Goal: Register for event/course

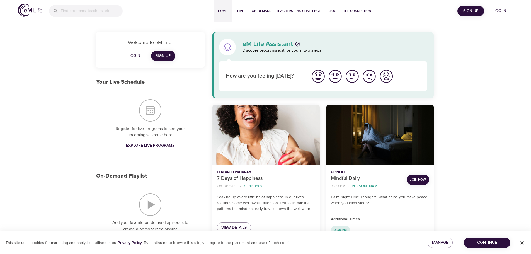
click at [499, 10] on span "Log in" at bounding box center [500, 11] width 22 height 7
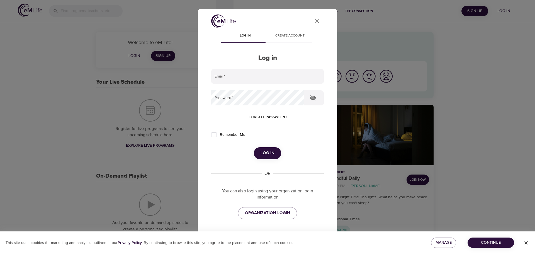
type input "[PERSON_NAME][EMAIL_ADDRESS][DOMAIN_NAME]"
drag, startPoint x: 214, startPoint y: 134, endPoint x: 216, endPoint y: 129, distance: 5.6
click at [214, 134] on input "Remember Me" at bounding box center [214, 135] width 12 height 12
checkbox input "true"
click at [265, 149] on span "Log in" at bounding box center [268, 152] width 14 height 7
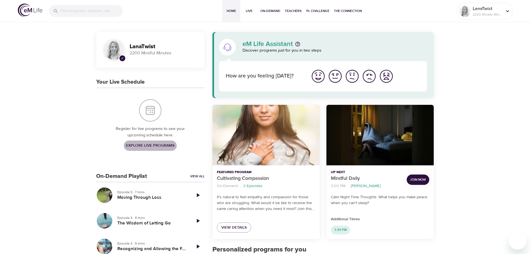
click at [155, 144] on span "Explore Live Programs" at bounding box center [150, 145] width 49 height 7
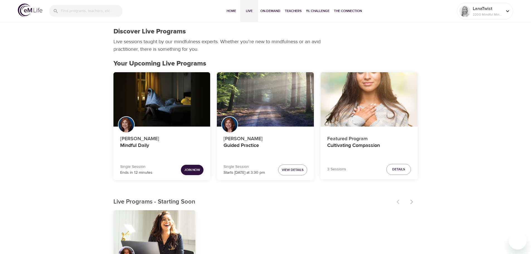
click at [190, 168] on span "Join Now" at bounding box center [192, 170] width 16 height 6
